Goal: Information Seeking & Learning: Learn about a topic

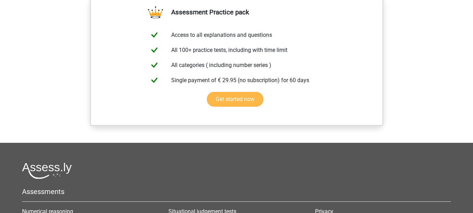
scroll to position [525, 0]
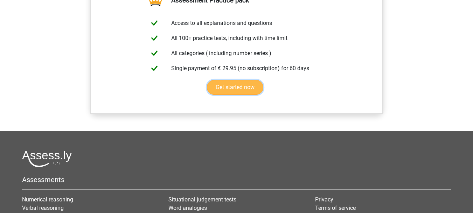
click at [244, 85] on link "Get started now" at bounding box center [235, 87] width 56 height 15
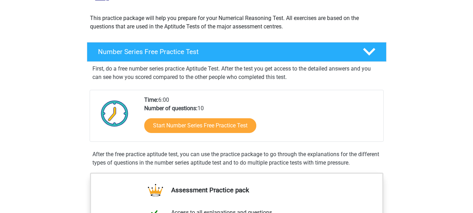
scroll to position [70, 0]
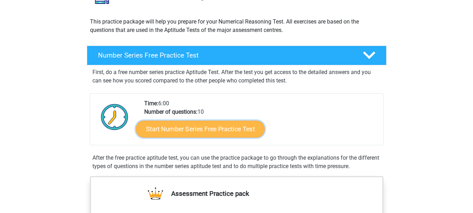
click at [201, 132] on link "Start Number Series Free Practice Test" at bounding box center [200, 128] width 129 height 17
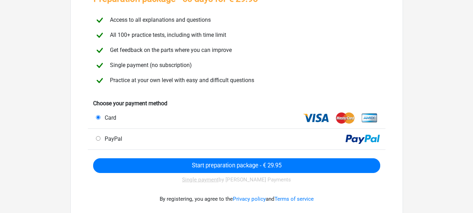
scroll to position [70, 0]
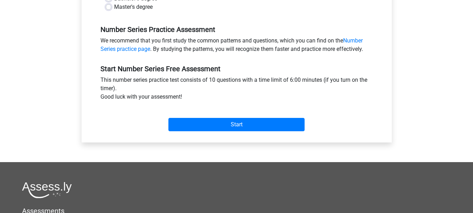
scroll to position [210, 0]
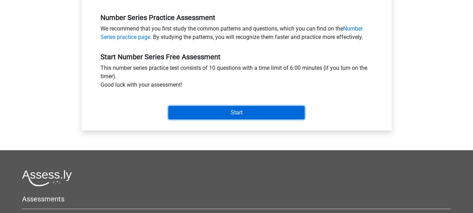
click at [203, 115] on input "Start" at bounding box center [236, 112] width 136 height 13
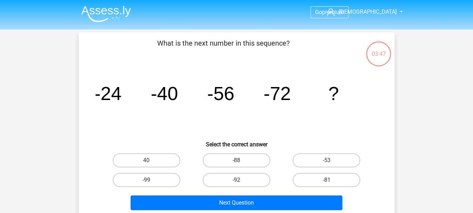
click at [122, 98] on tspan "-72" at bounding box center [107, 93] width 27 height 21
click at [254, 163] on label "-88" at bounding box center [237, 160] width 68 height 14
click at [241, 163] on input "-88" at bounding box center [238, 162] width 5 height 5
radio input "true"
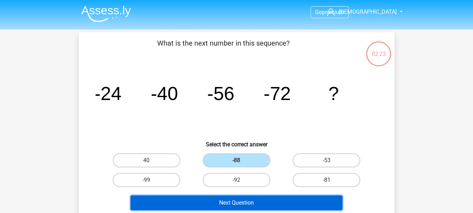
click at [266, 205] on button "Next Question" at bounding box center [237, 202] width 212 height 15
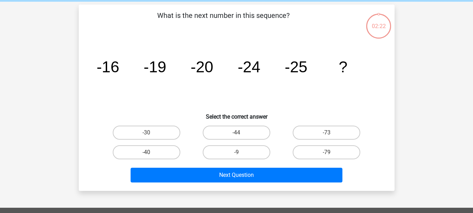
scroll to position [32, 0]
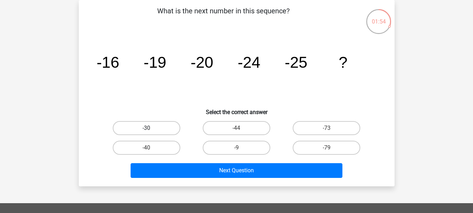
click at [169, 131] on label "-30" at bounding box center [147, 128] width 68 height 14
click at [151, 131] on input "-30" at bounding box center [148, 130] width 5 height 5
radio input "true"
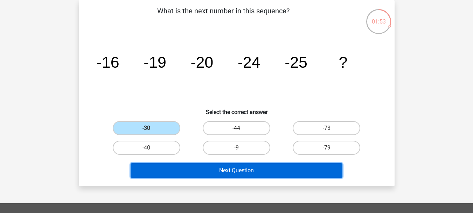
click at [243, 171] on button "Next Question" at bounding box center [237, 170] width 212 height 15
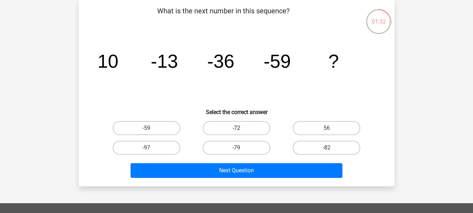
click at [241, 122] on label "-72" at bounding box center [237, 128] width 68 height 14
click at [241, 128] on input "-72" at bounding box center [238, 130] width 5 height 5
radio input "true"
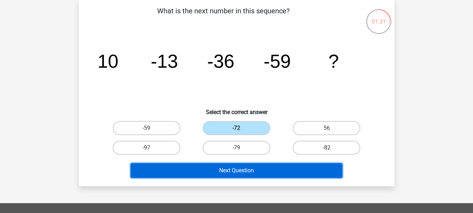
click at [244, 169] on button "Next Question" at bounding box center [237, 170] width 212 height 15
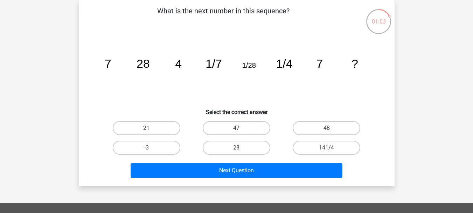
drag, startPoint x: 262, startPoint y: 145, endPoint x: 259, endPoint y: 158, distance: 13.2
click at [260, 146] on label "28" at bounding box center [237, 147] width 68 height 14
click at [241, 147] on input "28" at bounding box center [238, 149] width 5 height 5
radio input "true"
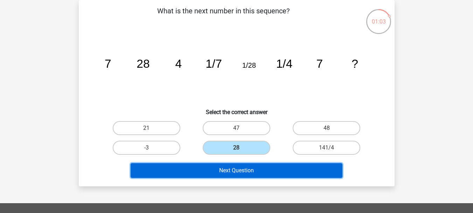
click at [262, 164] on button "Next Question" at bounding box center [237, 170] width 212 height 15
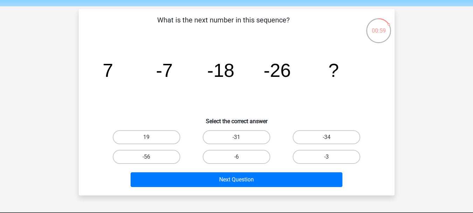
scroll to position [35, 0]
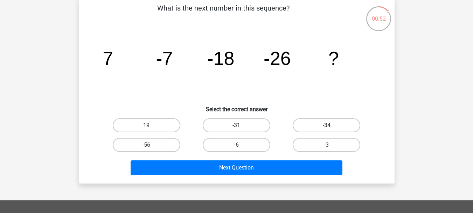
click at [313, 120] on label "-34" at bounding box center [327, 125] width 68 height 14
click at [327, 125] on input "-34" at bounding box center [329, 127] width 5 height 5
radio input "true"
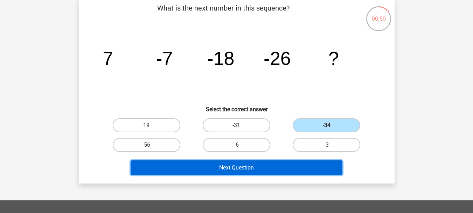
click at [249, 166] on button "Next Question" at bounding box center [237, 167] width 212 height 15
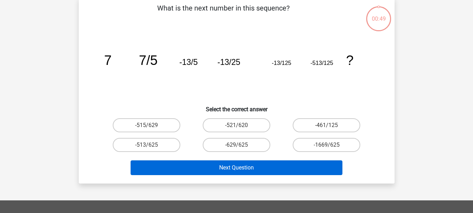
scroll to position [32, 0]
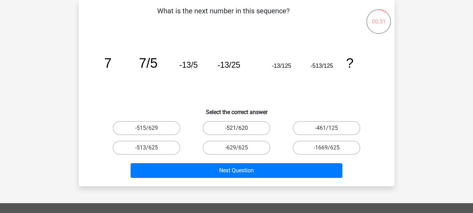
click at [220, 131] on label "-521/620" at bounding box center [237, 128] width 68 height 14
click at [236, 131] on input "-521/620" at bounding box center [238, 130] width 5 height 5
radio input "true"
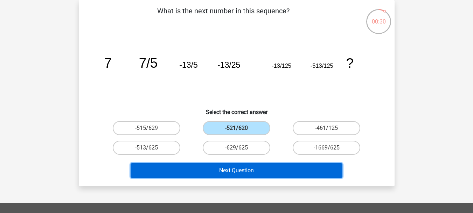
click at [237, 169] on button "Next Question" at bounding box center [237, 170] width 212 height 15
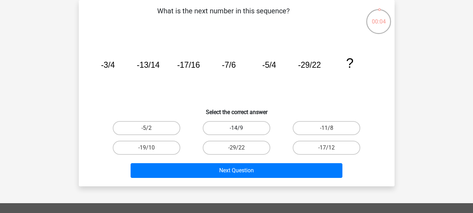
click at [230, 127] on label "-14/9" at bounding box center [237, 128] width 68 height 14
click at [236, 128] on input "-14/9" at bounding box center [238, 130] width 5 height 5
radio input "true"
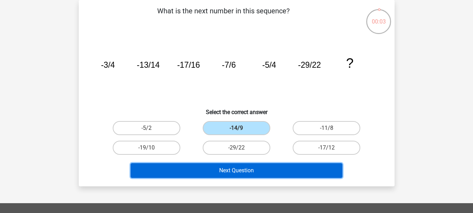
click at [253, 165] on button "Next Question" at bounding box center [237, 170] width 212 height 15
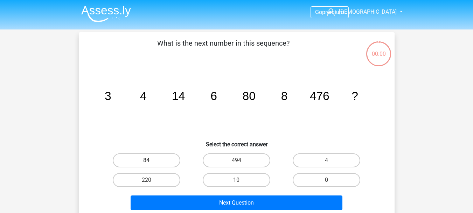
scroll to position [32, 0]
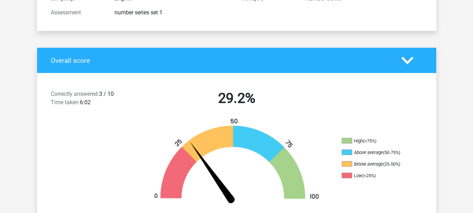
scroll to position [140, 0]
